Goal: Transaction & Acquisition: Purchase product/service

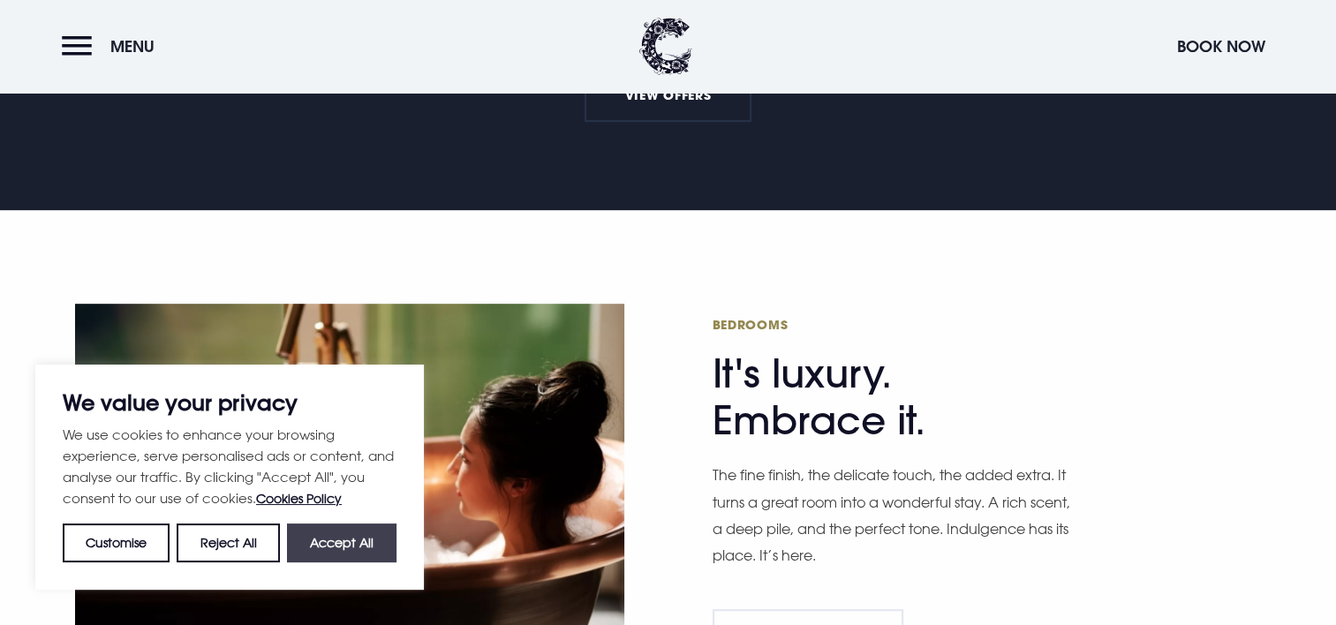
click at [364, 540] on button "Accept All" at bounding box center [341, 543] width 109 height 39
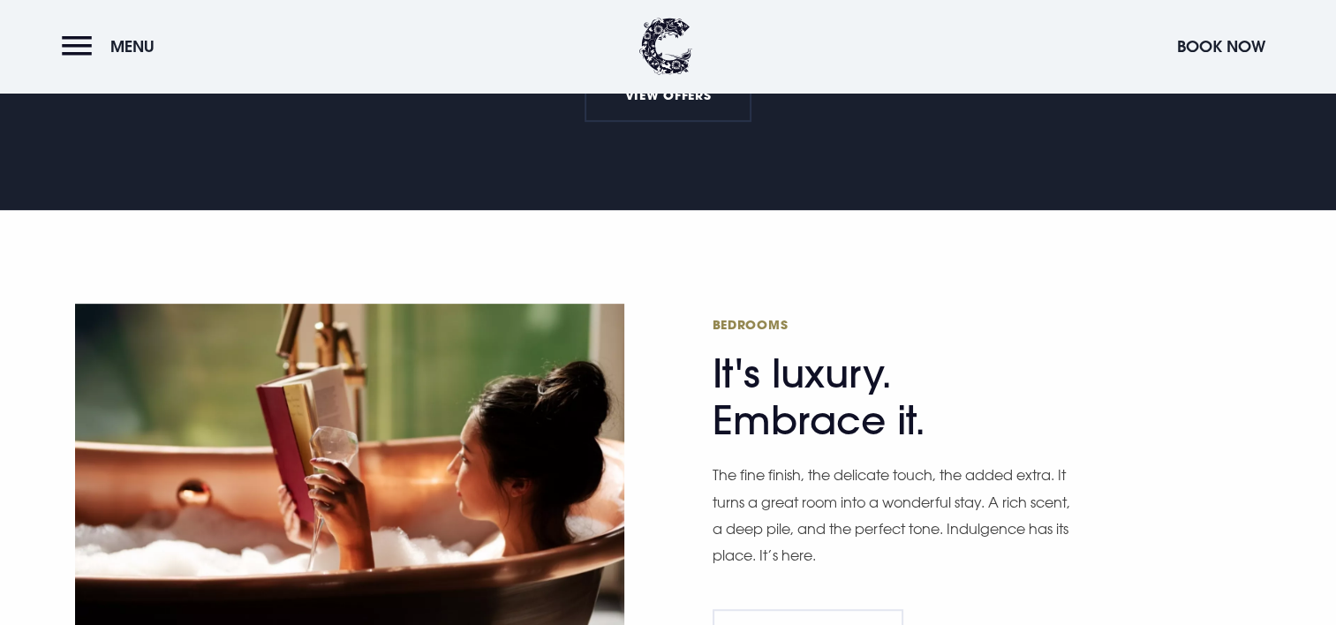
checkbox input "true"
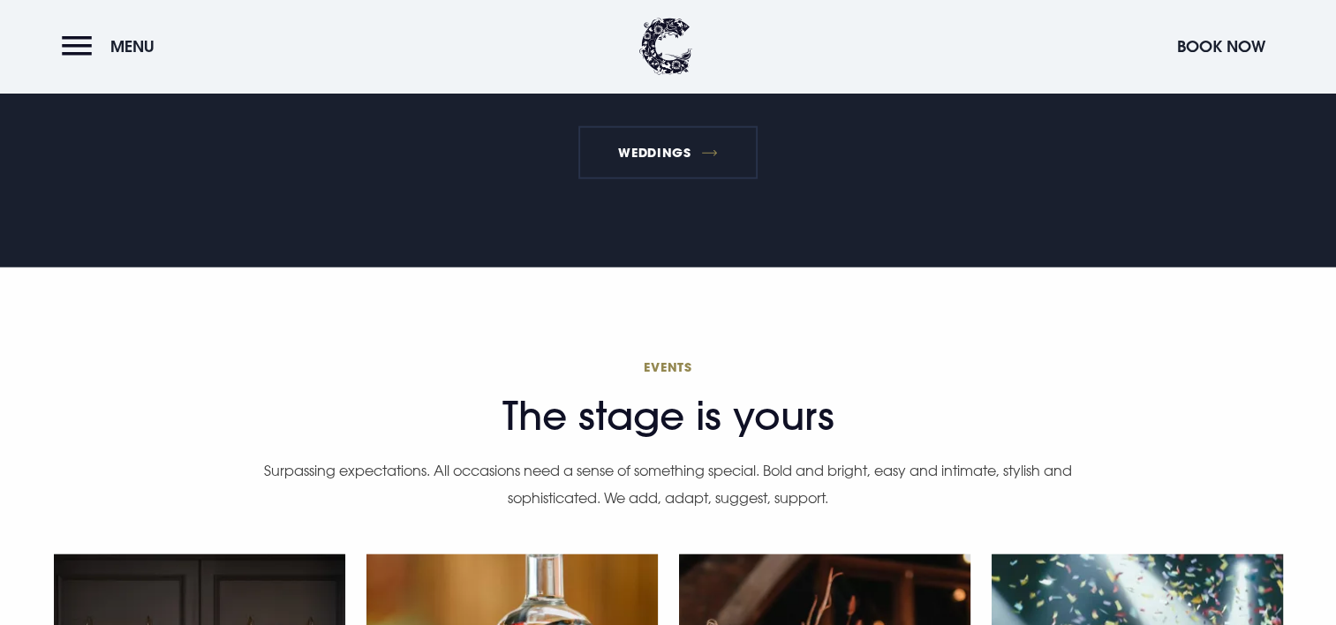
scroll to position [4591, 0]
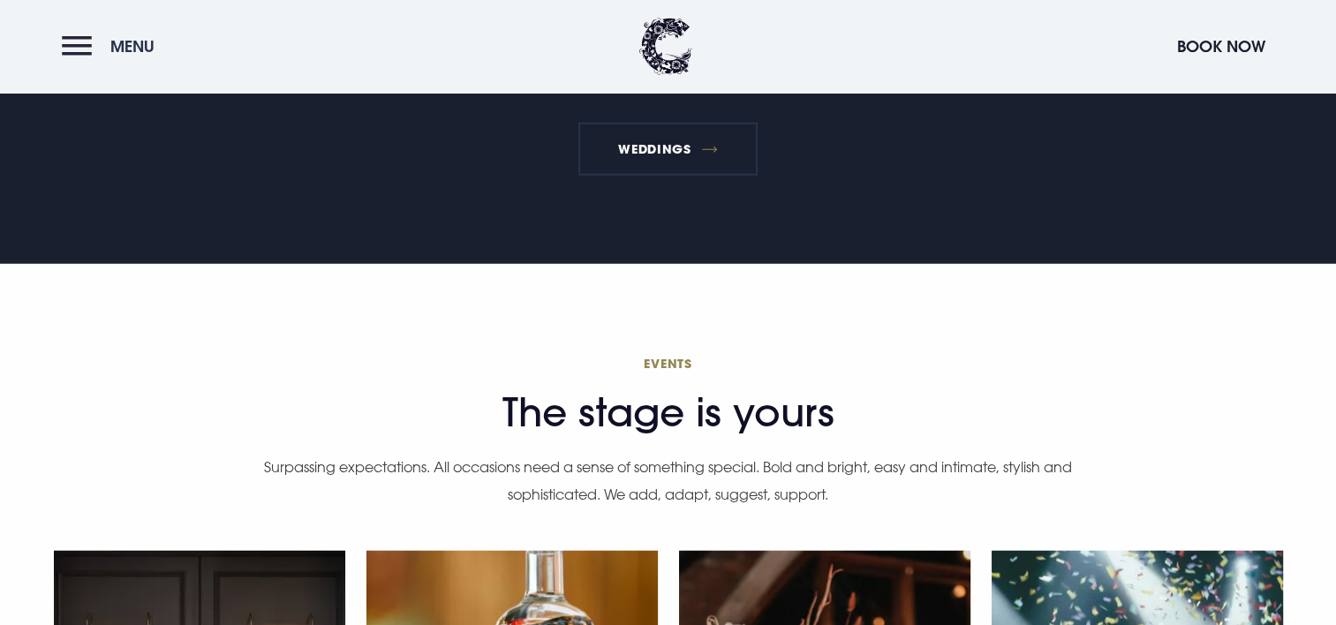
click at [71, 41] on button "Menu" at bounding box center [113, 46] width 102 height 38
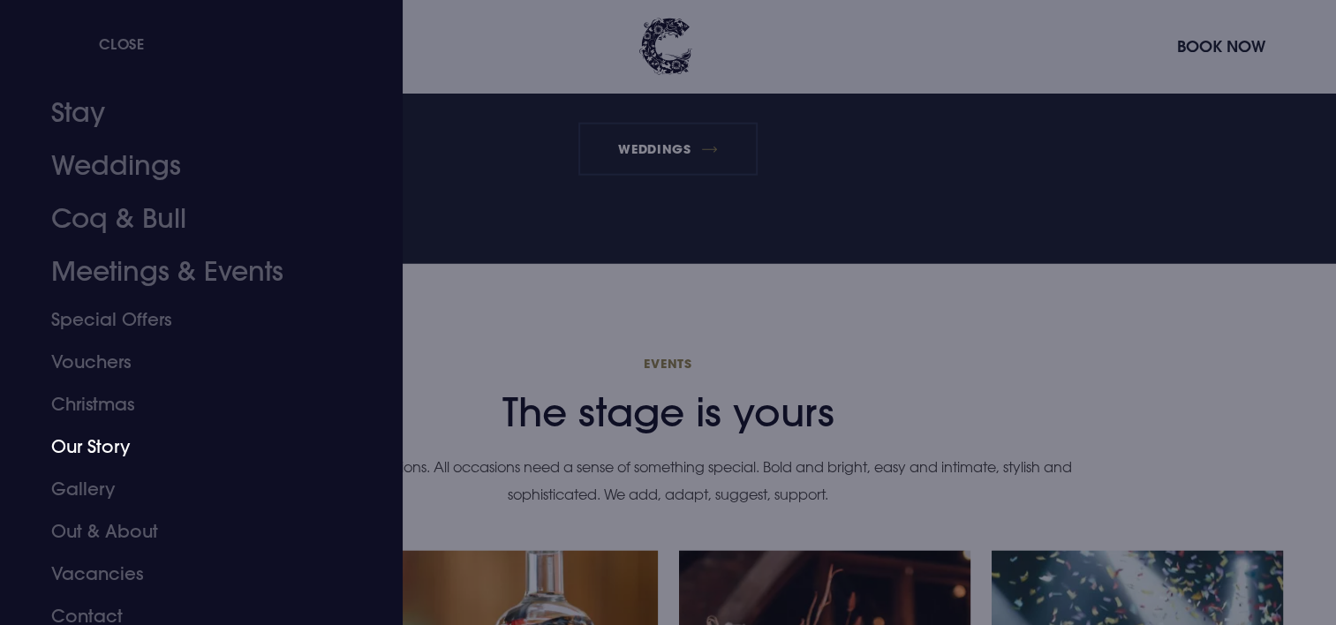
scroll to position [39, 0]
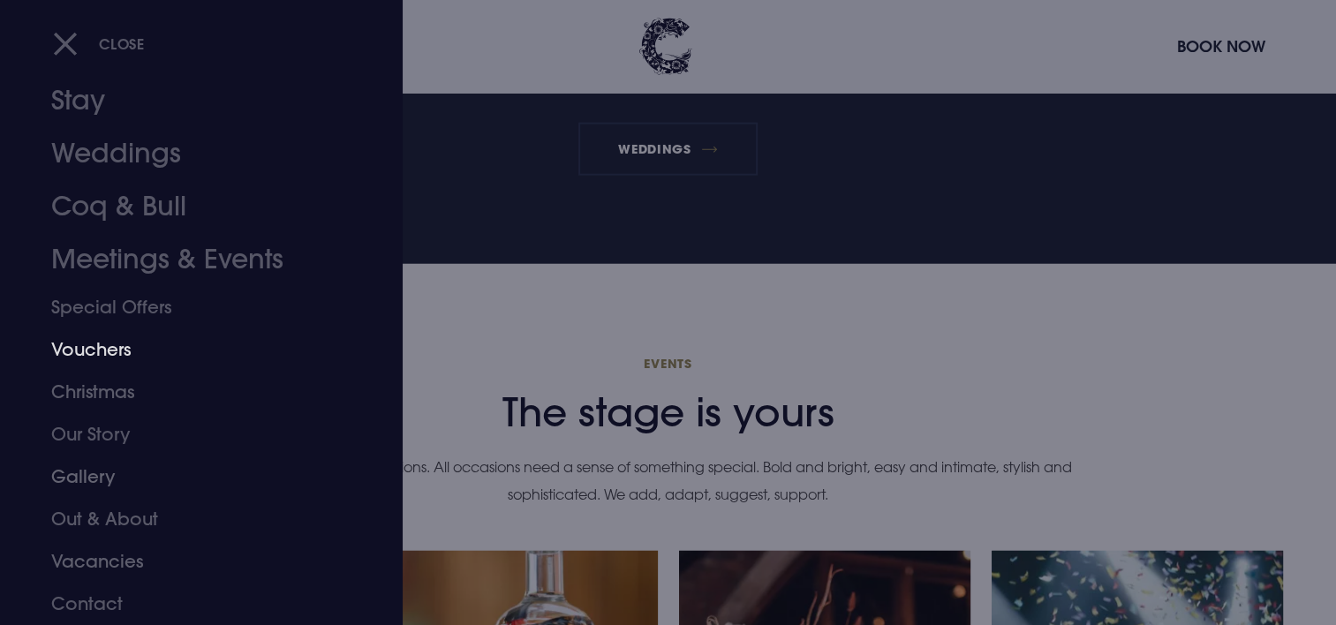
click at [74, 343] on link "Vouchers" at bounding box center [190, 349] width 279 height 42
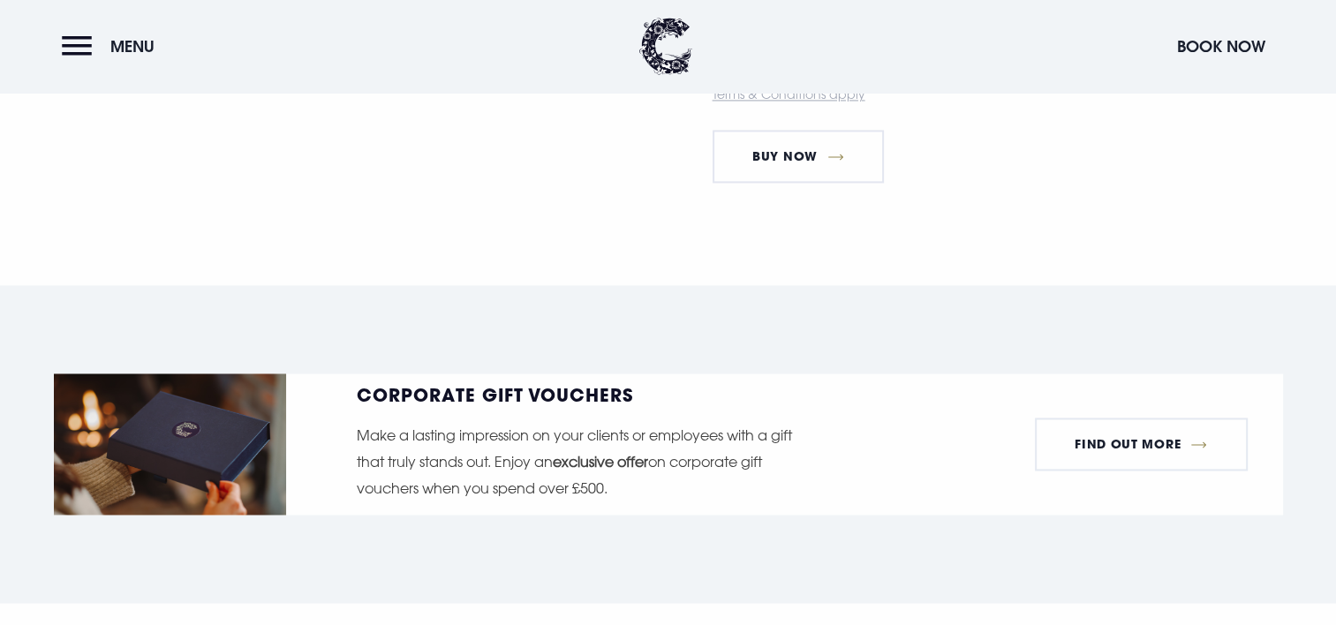
scroll to position [2825, 0]
